Goal: Task Accomplishment & Management: Use online tool/utility

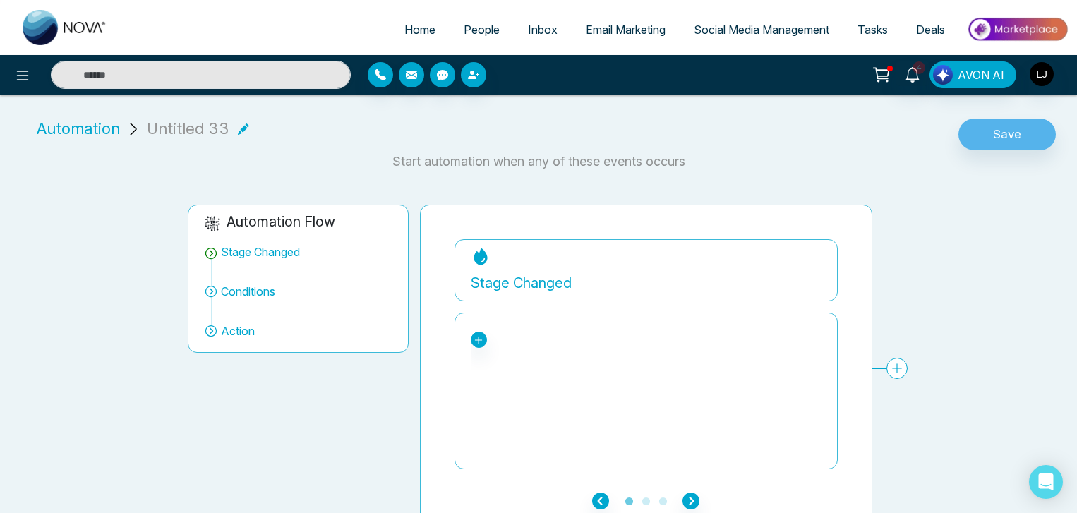
click at [466, 29] on span "People" at bounding box center [482, 30] width 36 height 14
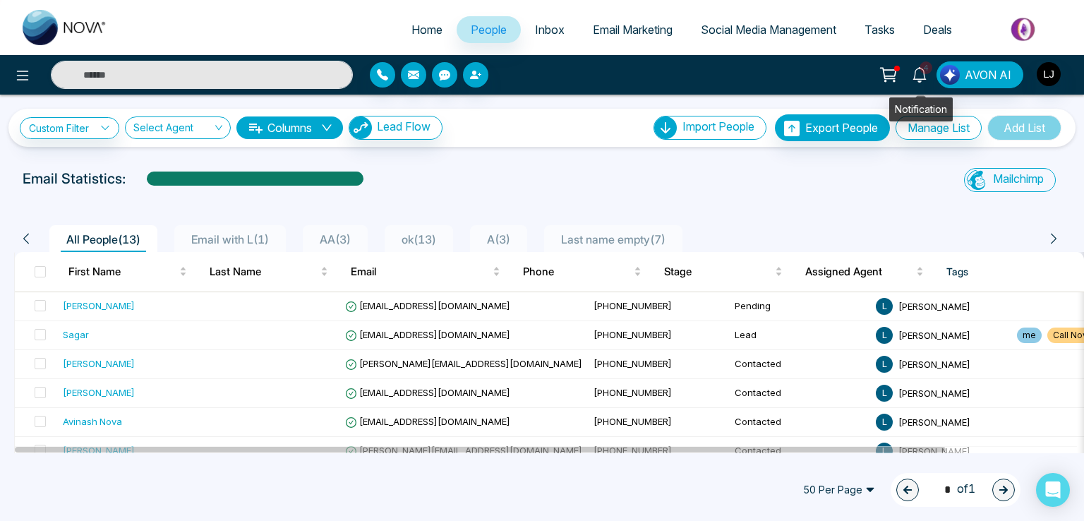
click at [920, 83] on link "4" at bounding box center [920, 73] width 34 height 25
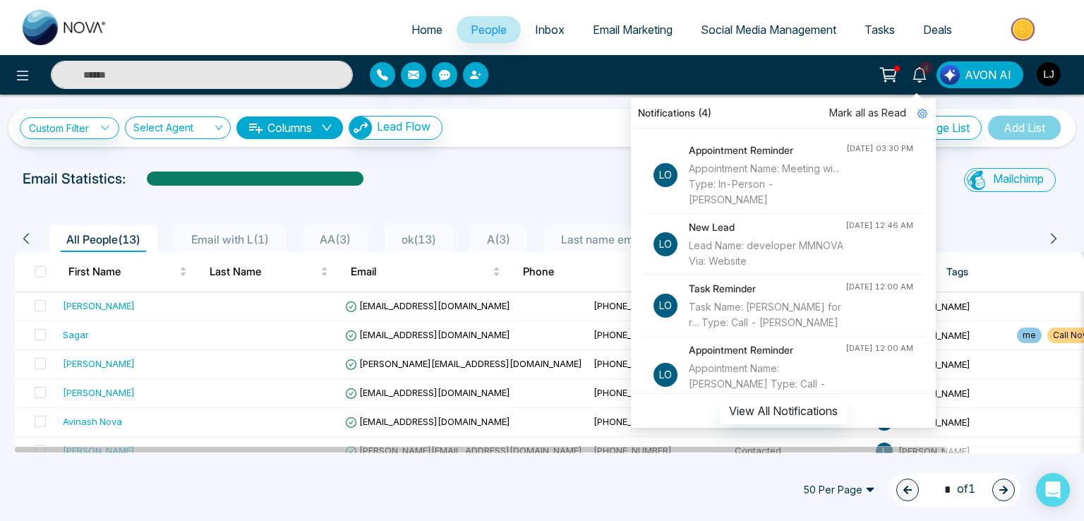
click at [526, 100] on div "Custom Filter Choose a filters Cancel Apply Select Agent Columns Lead Flow Impo…" at bounding box center [542, 121] width 1084 height 52
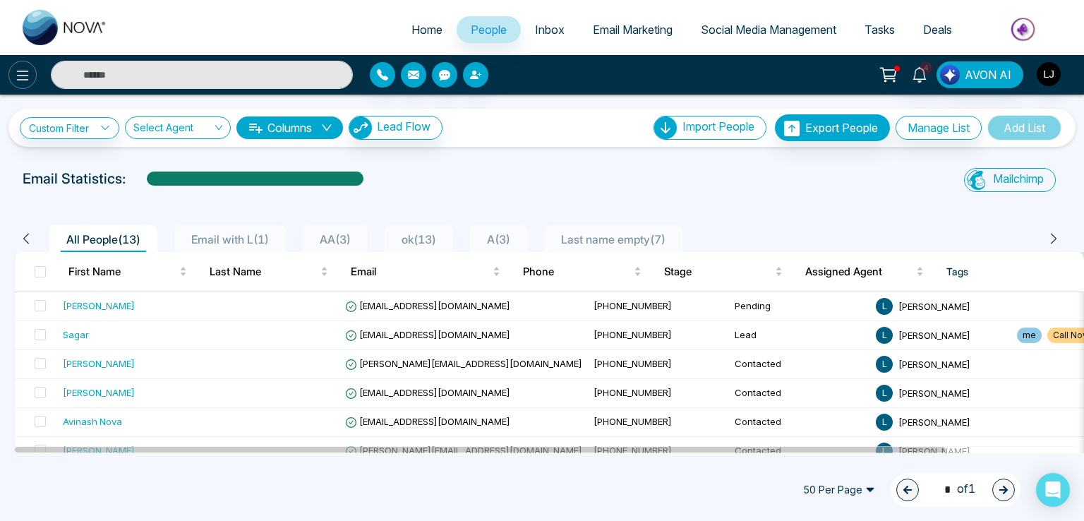
click at [18, 71] on icon at bounding box center [23, 76] width 12 height 10
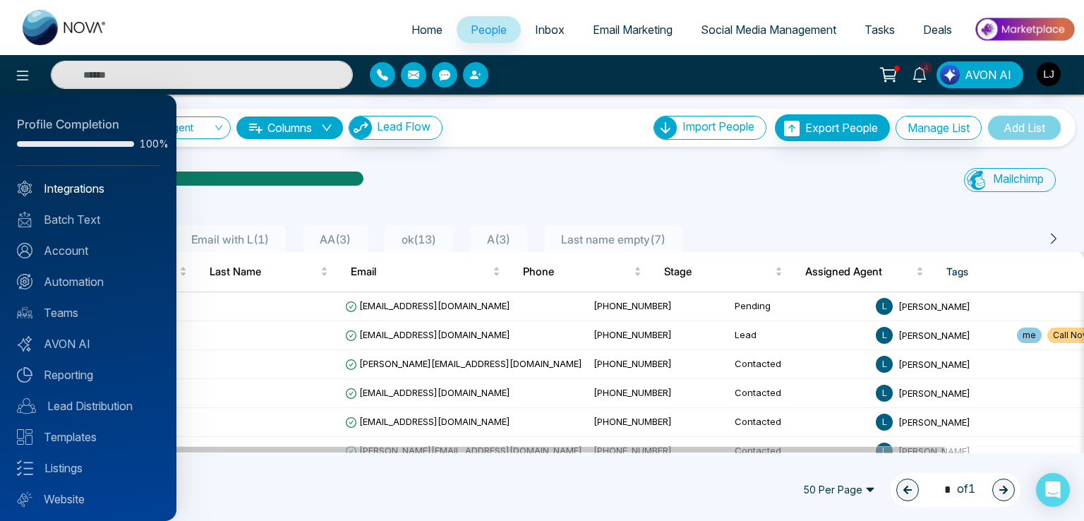
click at [83, 184] on link "Integrations" at bounding box center [88, 188] width 143 height 17
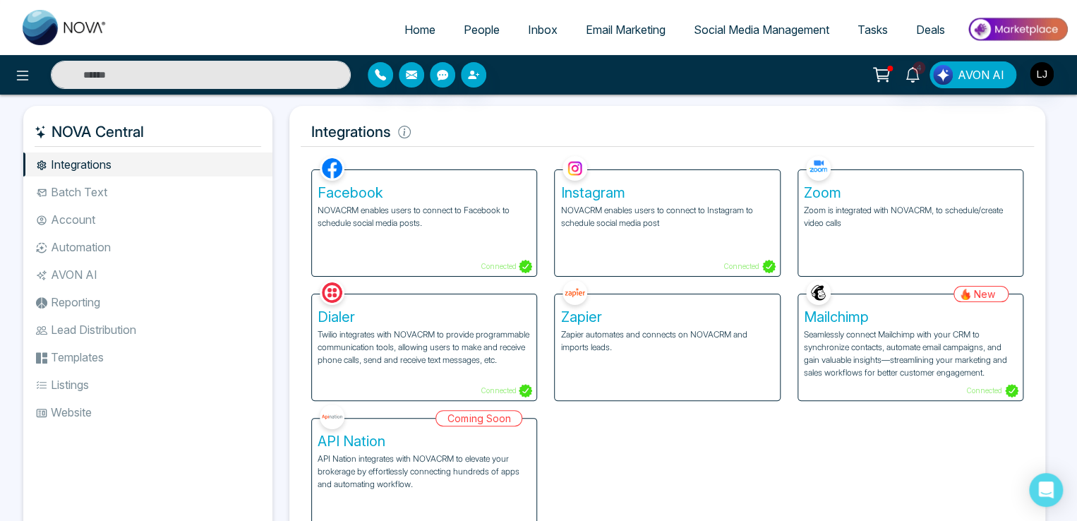
click at [387, 339] on p "Twilio integrates with NOVACRM to provide programmable communication tools, all…" at bounding box center [424, 347] width 213 height 38
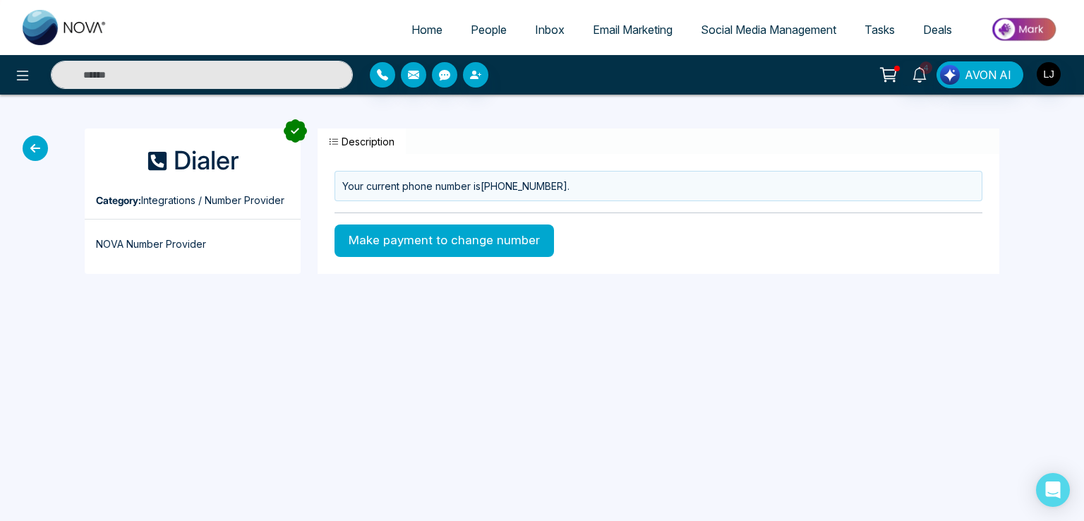
click at [390, 252] on button "Make payment to change number" at bounding box center [444, 240] width 219 height 32
